Goal: Task Accomplishment & Management: Manage account settings

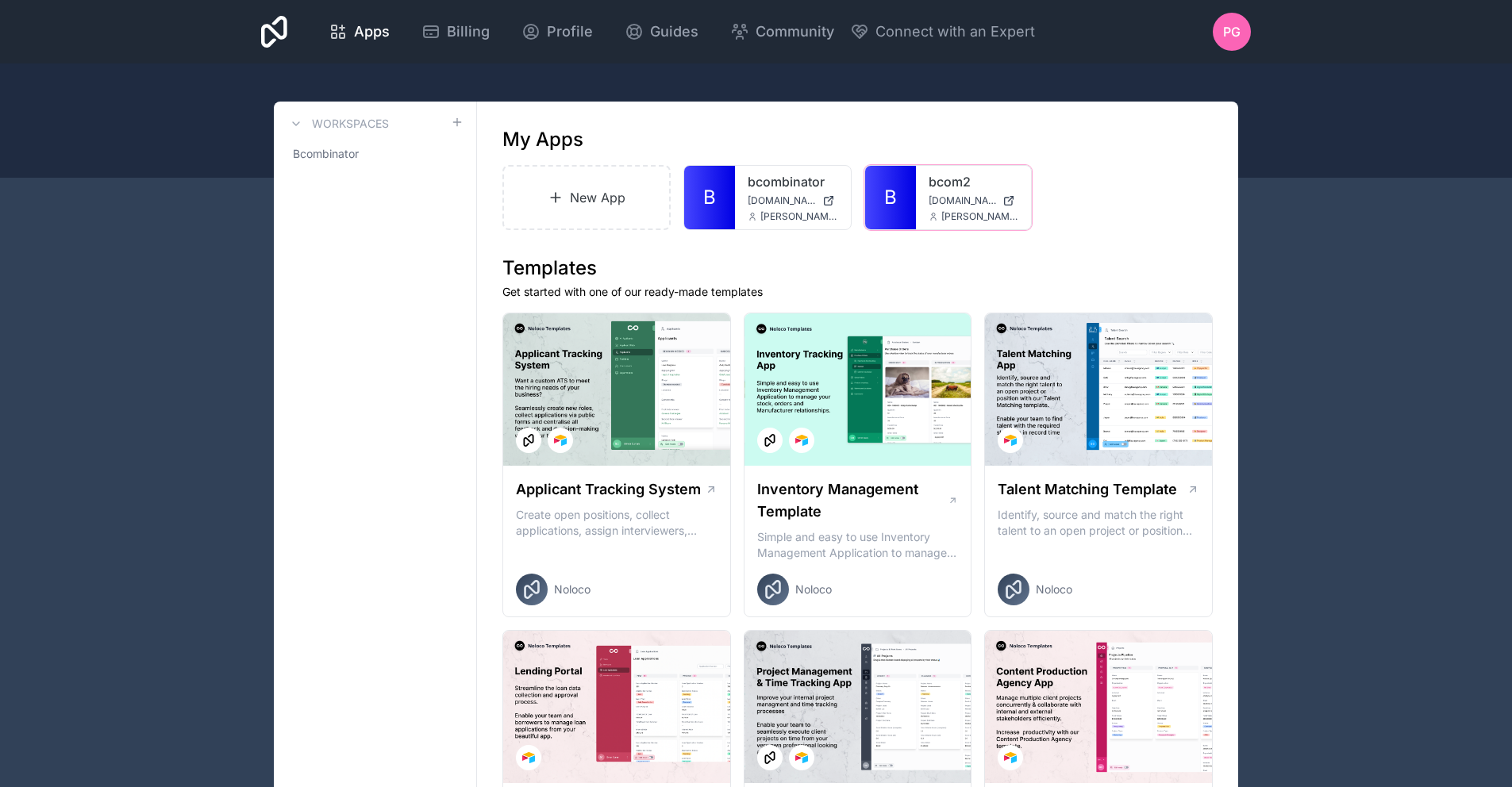
click at [0, 0] on div at bounding box center [0, 0] width 0 height 0
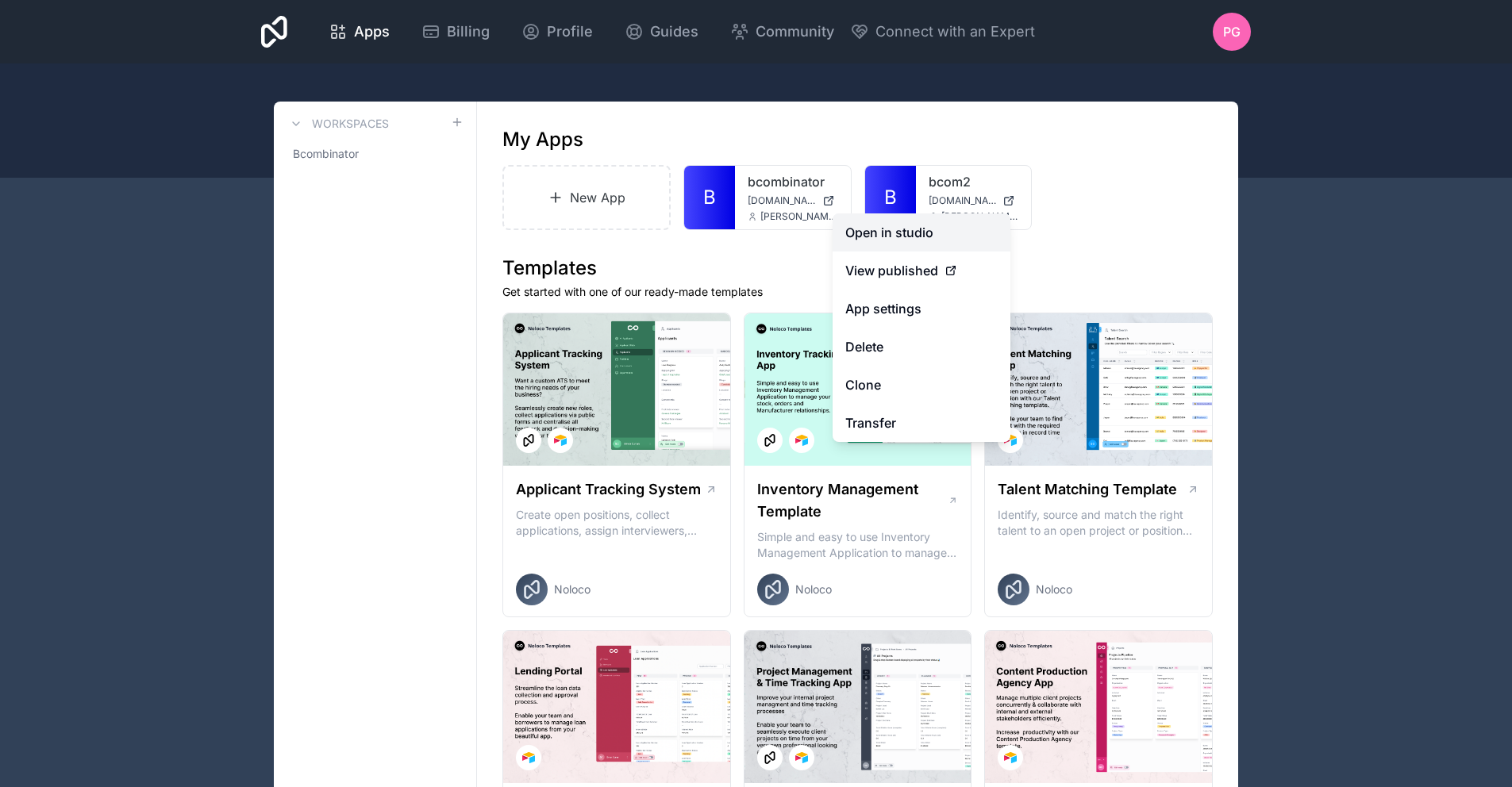
click at [934, 245] on link "Open in studio" at bounding box center [921, 232] width 178 height 38
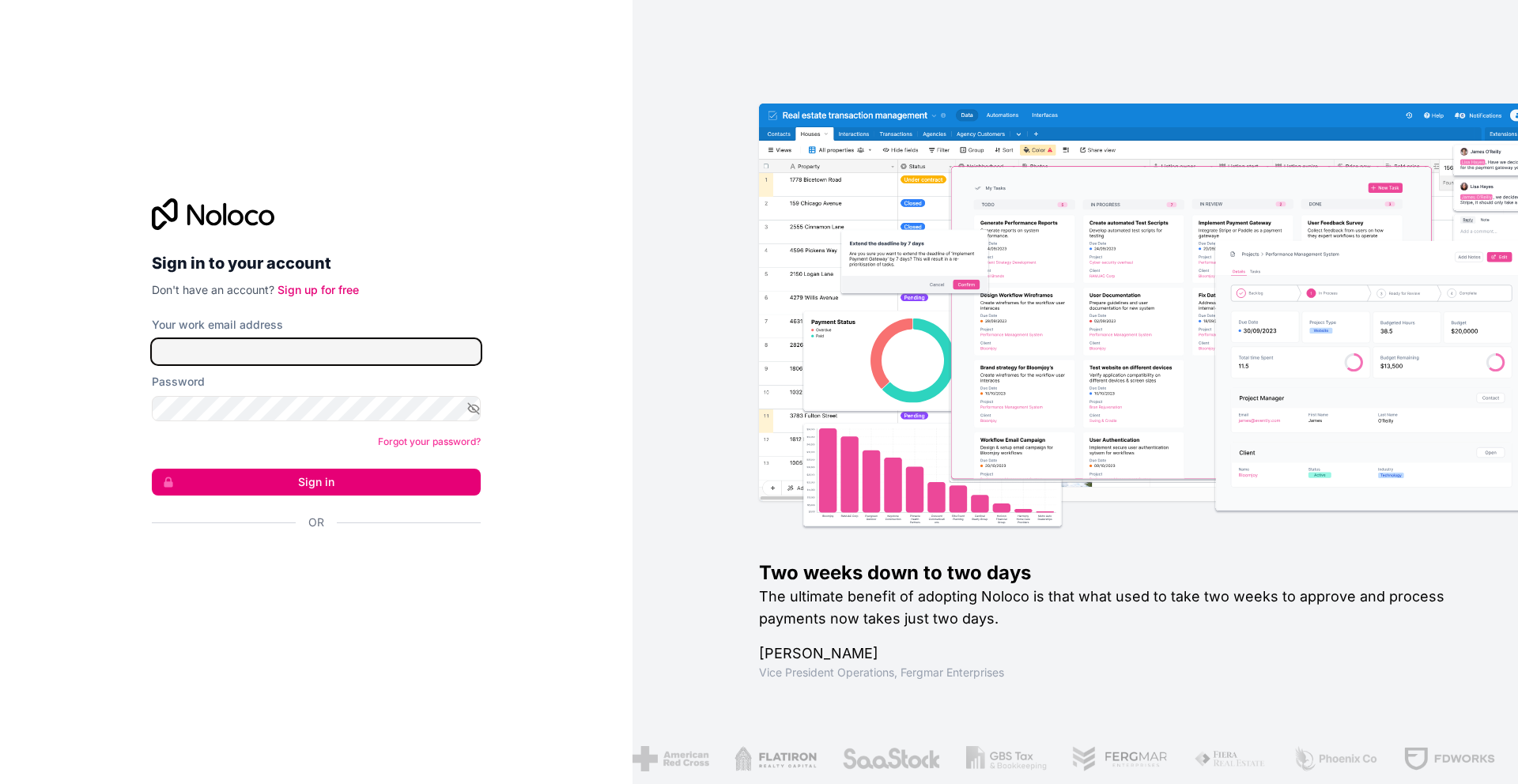
click at [318, 355] on input "Your work email address" at bounding box center [317, 352] width 329 height 25
type input "[PERSON_NAME][EMAIL_ADDRESS][PERSON_NAME][DOMAIN_NAME]"
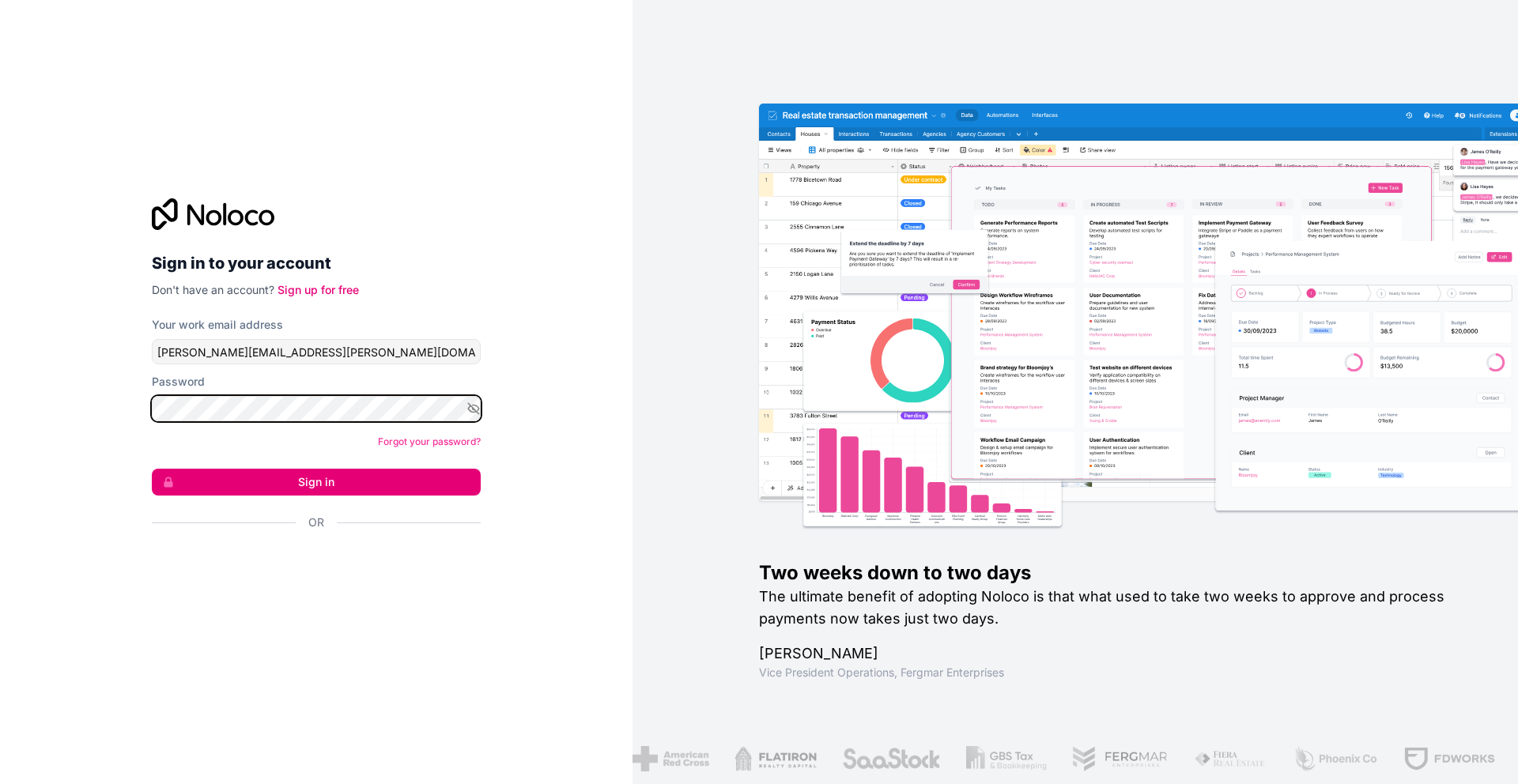
click at [152, 468] on button "Sign in" at bounding box center [317, 481] width 329 height 26
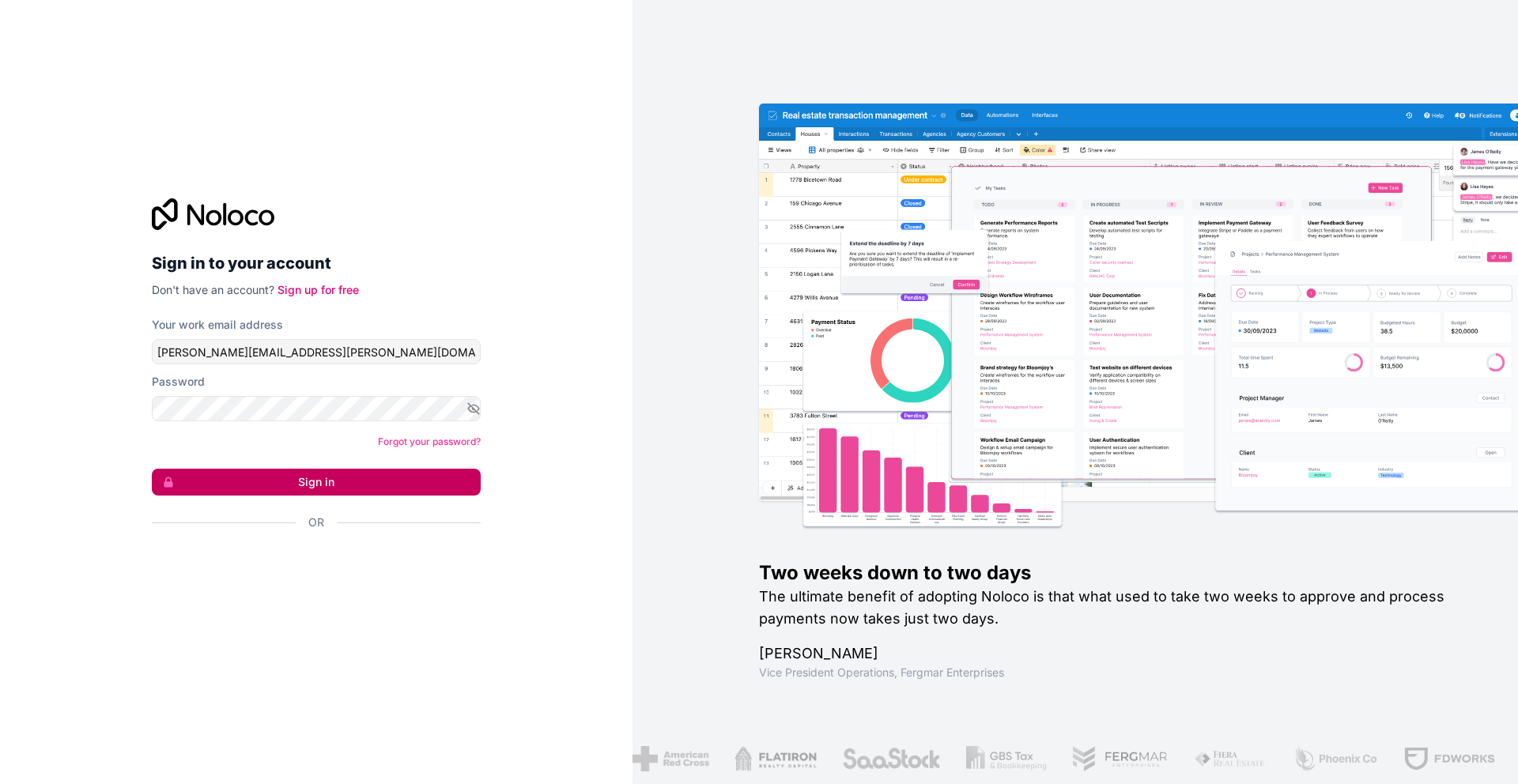
click at [281, 489] on button "Sign in" at bounding box center [317, 481] width 329 height 26
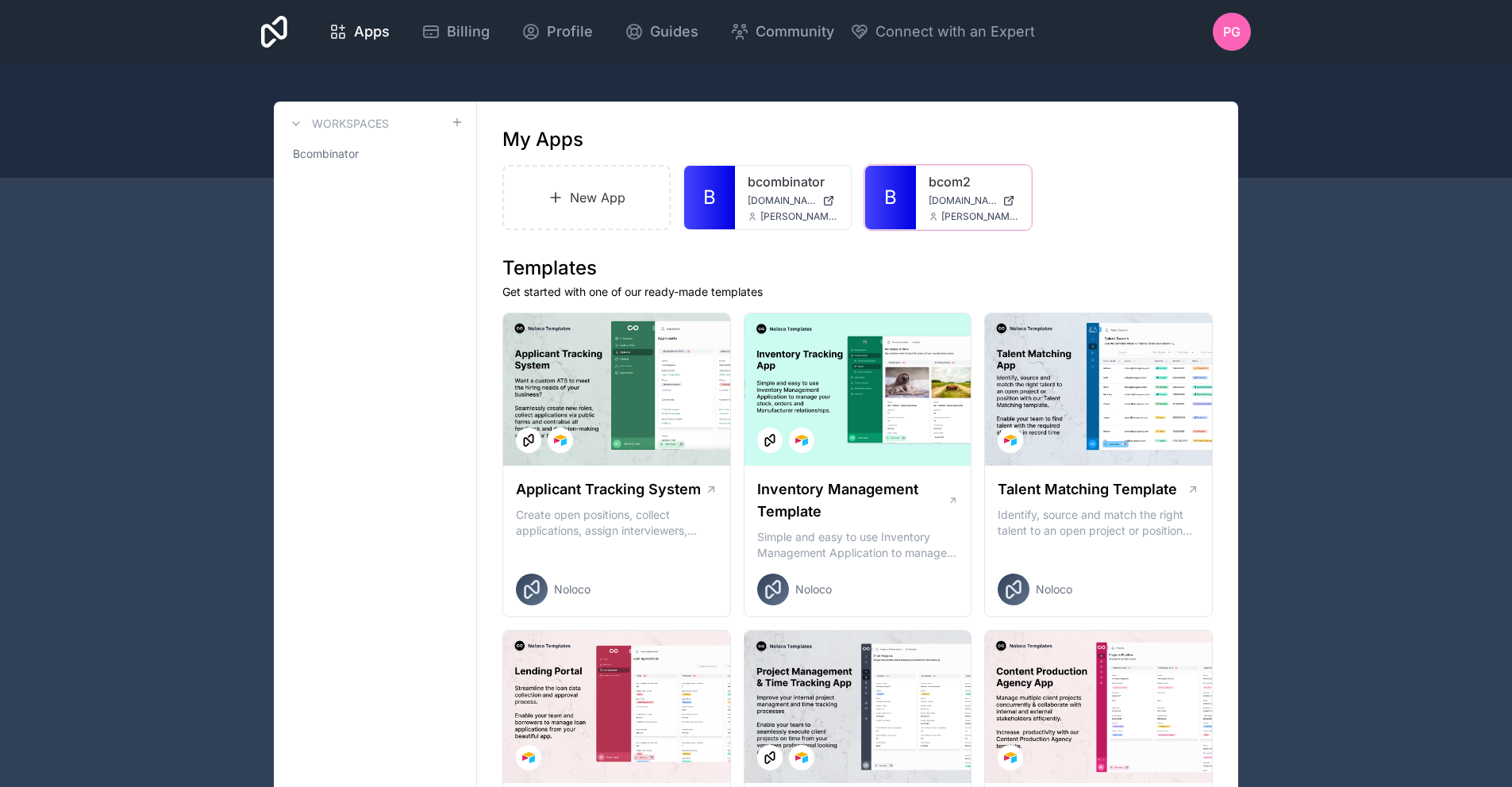
click at [0, 0] on icon at bounding box center [0, 0] width 0 height 0
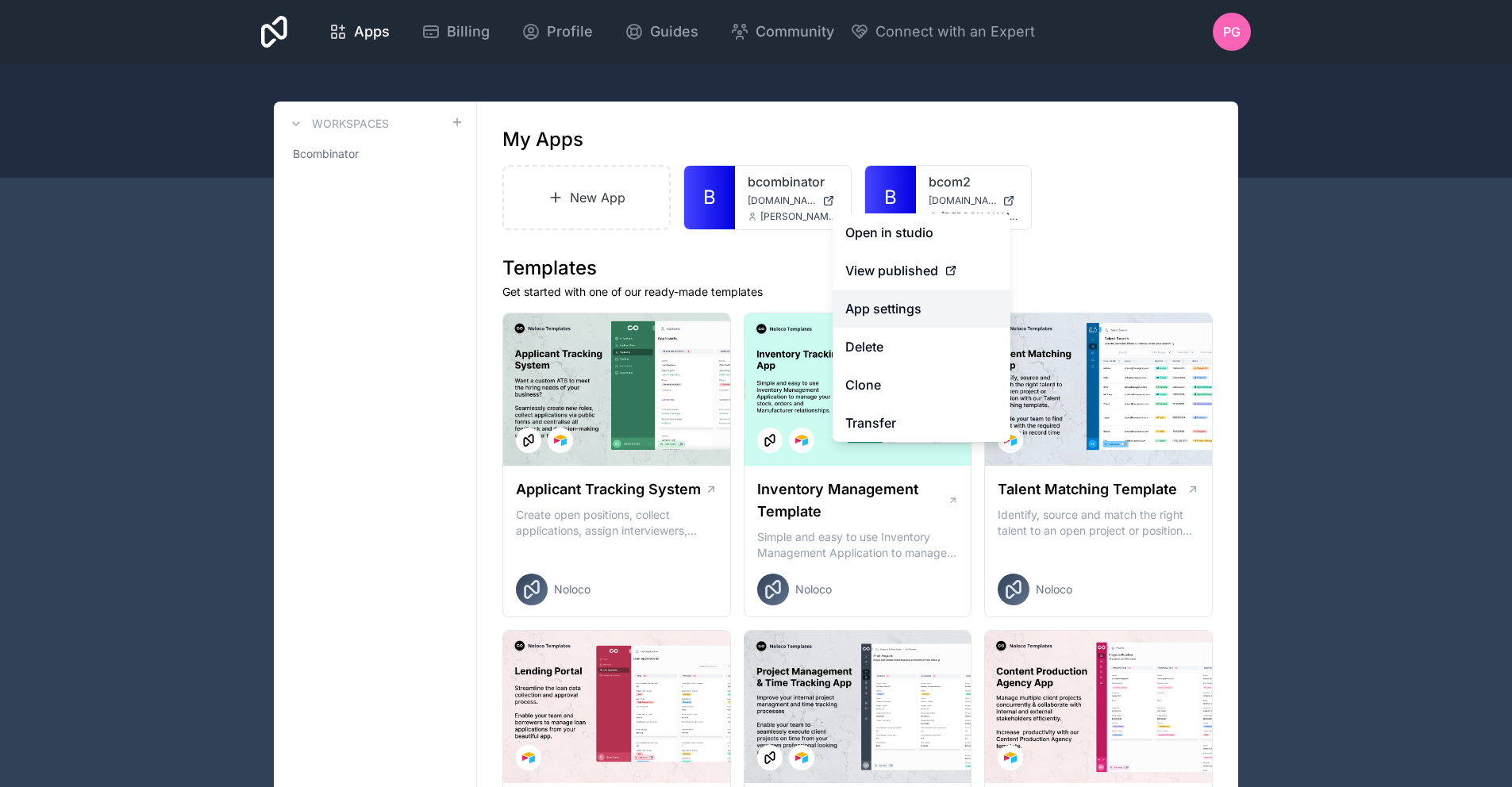
click at [937, 313] on link "App settings" at bounding box center [921, 308] width 178 height 38
